Goal: Check status: Check status

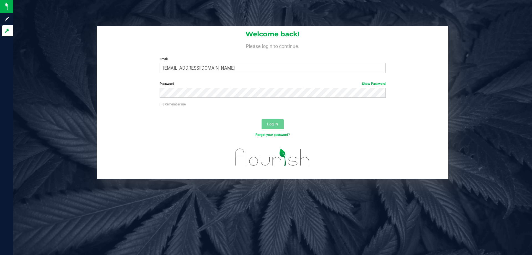
type input "[EMAIL_ADDRESS][DOMAIN_NAME]"
click at [262, 119] on button "Log In" at bounding box center [273, 124] width 22 height 10
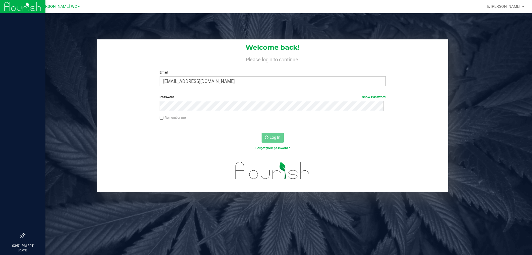
click at [16, 58] on div at bounding box center [22, 121] width 45 height 217
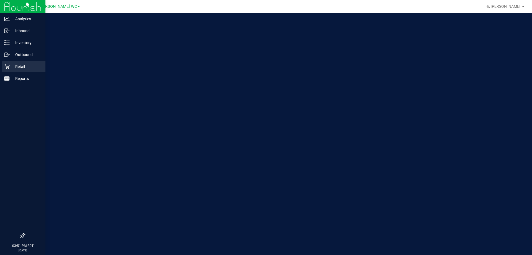
click at [17, 62] on div "Retail" at bounding box center [24, 66] width 44 height 11
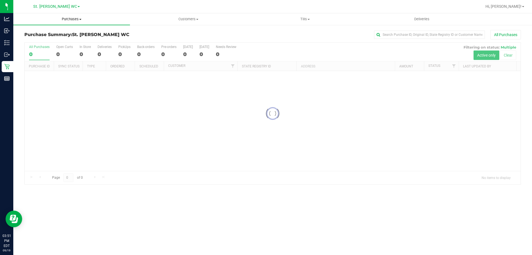
click at [67, 23] on uib-tab-heading "Purchases Summary of purchases Fulfillment All purchases" at bounding box center [71, 19] width 117 height 12
click at [65, 38] on li "Fulfillment" at bounding box center [71, 40] width 117 height 7
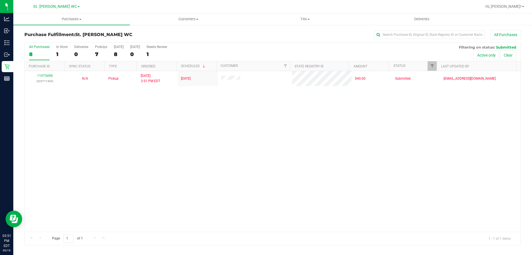
click at [190, 124] on div "11975498 (325771400) N/A Pickup [DATE] 3:51 PM EDT 9/19/2025 $40.00 Submitted […" at bounding box center [273, 151] width 496 height 160
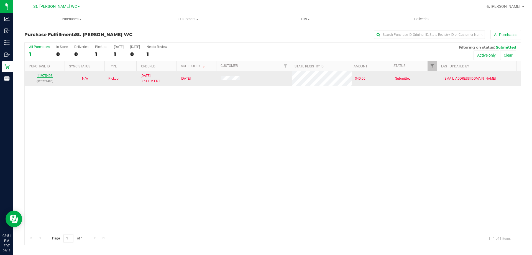
click at [45, 76] on link "11975498" at bounding box center [45, 76] width 16 height 4
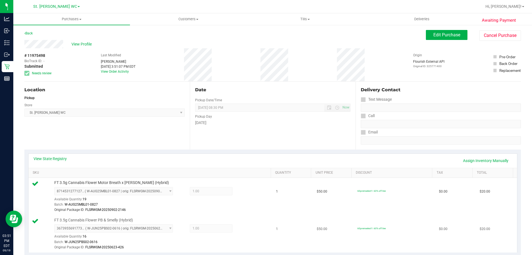
scroll to position [83, 0]
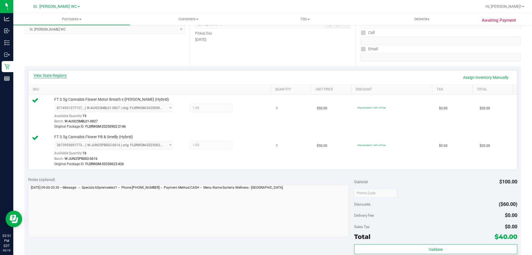
click at [47, 73] on link "View State Registry" at bounding box center [50, 76] width 33 height 6
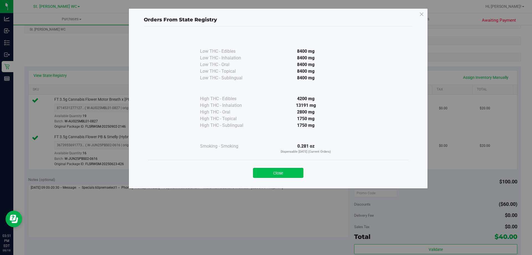
click at [270, 177] on button "Close" at bounding box center [278, 173] width 50 height 10
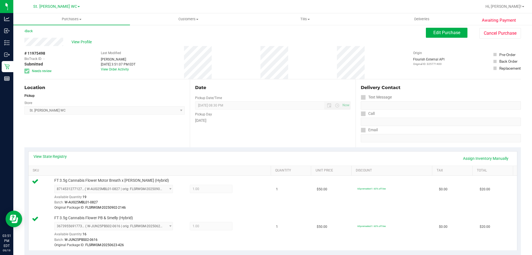
scroll to position [0, 0]
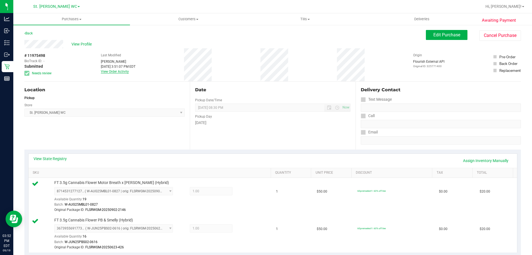
click at [115, 72] on link "View Order Activity" at bounding box center [115, 72] width 28 height 4
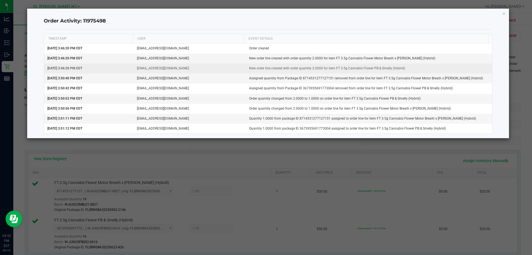
click at [314, 68] on td "New order line created with order quantity 2.0000 for item FT 3.5g Cannabis Flo…" at bounding box center [369, 68] width 247 height 10
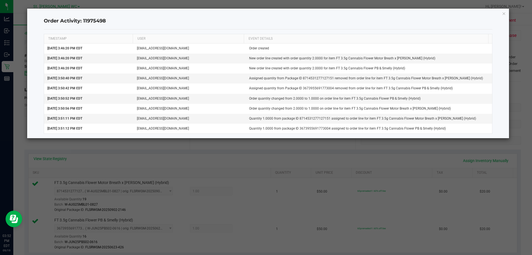
click at [507, 15] on div "Order Activity: 11975498 TIMESTAMP USER EVENT DETAILS [DATE] 3:46:20 PM EDT [EM…" at bounding box center [268, 73] width 482 height 129
click at [505, 15] on icon "button" at bounding box center [504, 13] width 4 height 7
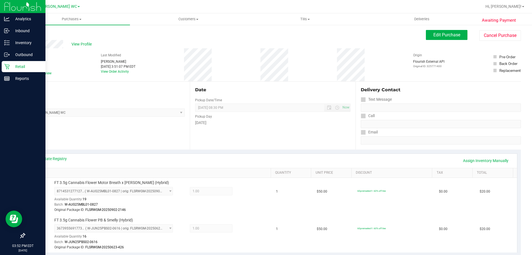
click at [9, 68] on icon at bounding box center [7, 67] width 6 height 6
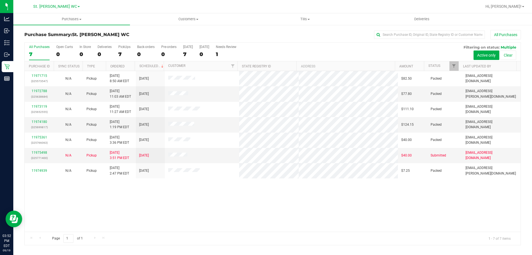
click at [102, 27] on div "Purchase Summary: St. [PERSON_NAME] WC All Purchases All Purchases 7 Open Carts…" at bounding box center [272, 137] width 519 height 226
click at [77, 21] on span "Purchases" at bounding box center [71, 19] width 117 height 5
click at [70, 38] on li "Fulfillment" at bounding box center [71, 40] width 117 height 7
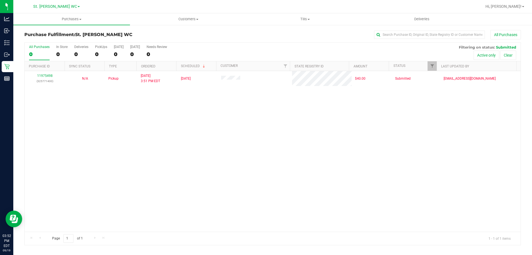
click at [153, 106] on div "11975498 (325771400) N/A Pickup [DATE] 3:51 PM EDT 9/19/2025 $40.00 Submitted […" at bounding box center [273, 151] width 496 height 160
